Goal: Task Accomplishment & Management: Use online tool/utility

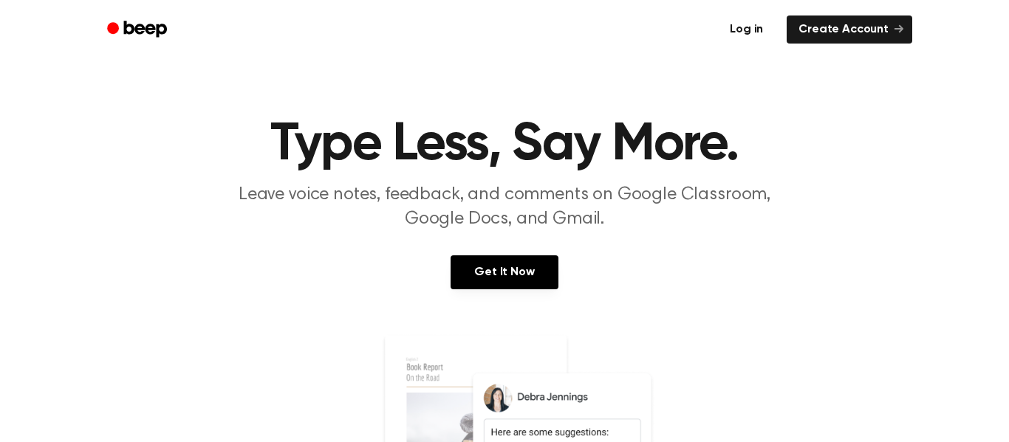
click at [753, 31] on link "Log in" at bounding box center [746, 30] width 63 height 34
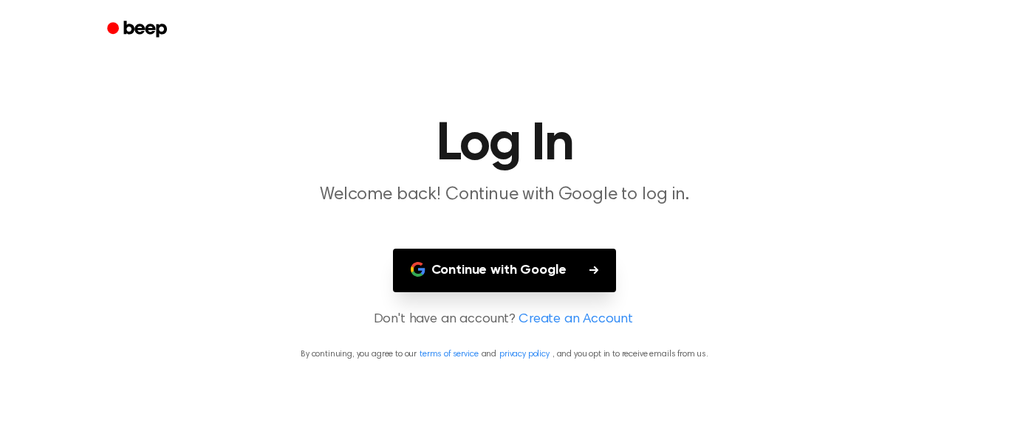
click at [521, 270] on button "Continue with Google" at bounding box center [505, 271] width 224 height 44
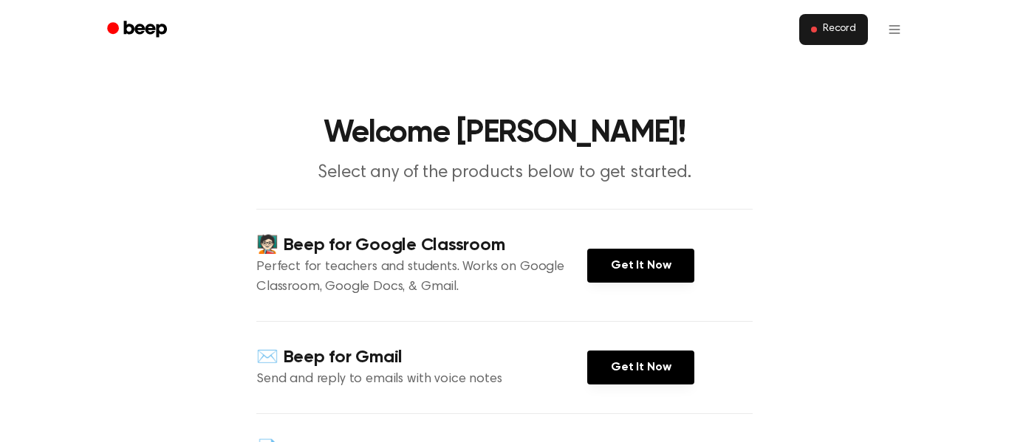
click at [844, 27] on span "Record" at bounding box center [839, 29] width 33 height 13
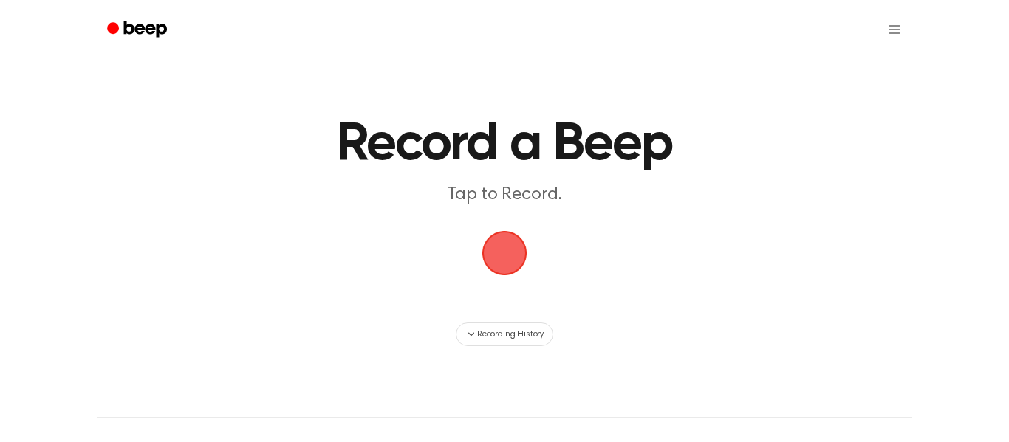
click at [516, 265] on span "button" at bounding box center [504, 253] width 45 height 45
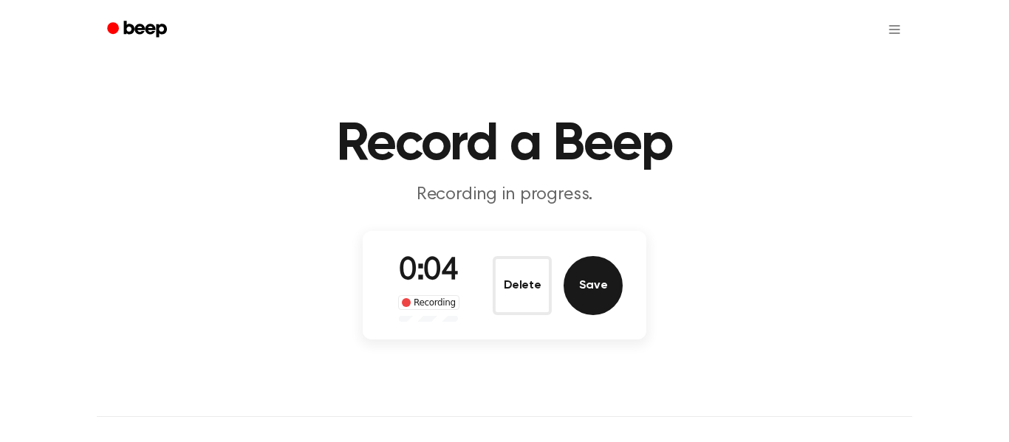
click at [575, 295] on button "Save" at bounding box center [593, 285] width 59 height 59
